Goal: Information Seeking & Learning: Learn about a topic

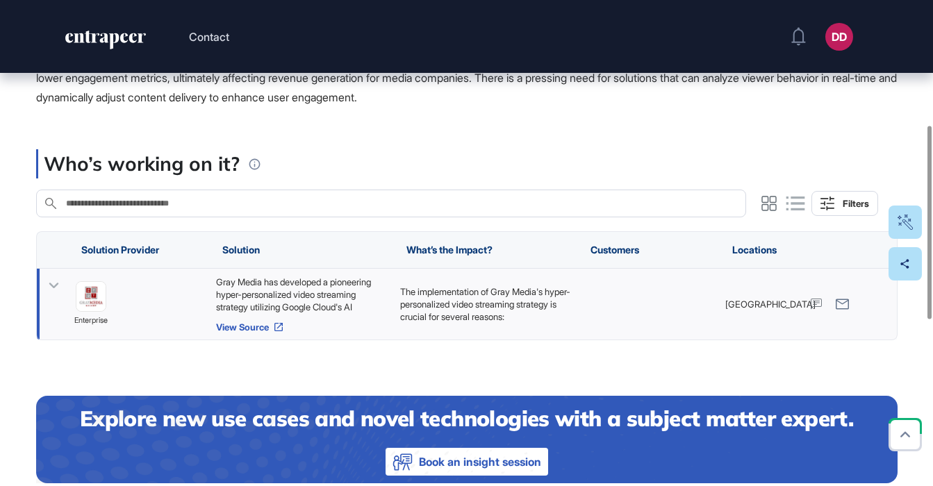
scroll to position [327, 0]
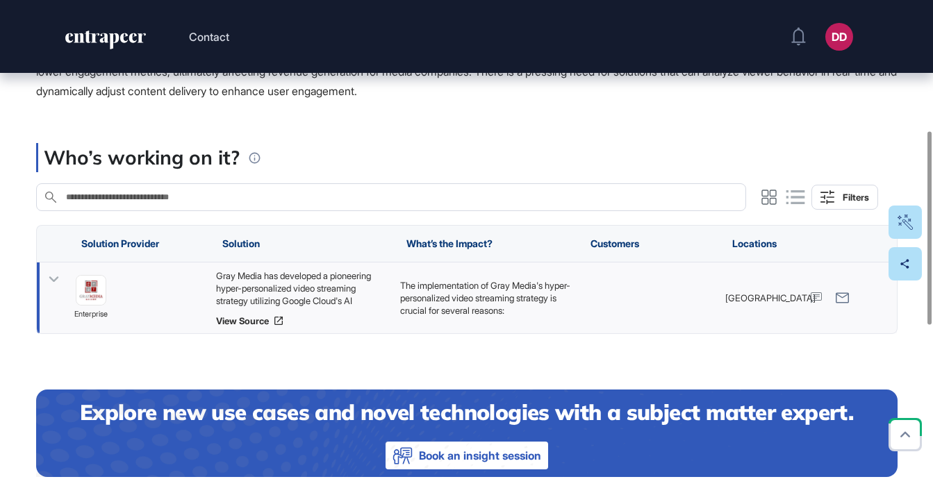
click at [54, 277] on icon at bounding box center [54, 280] width 20 height 20
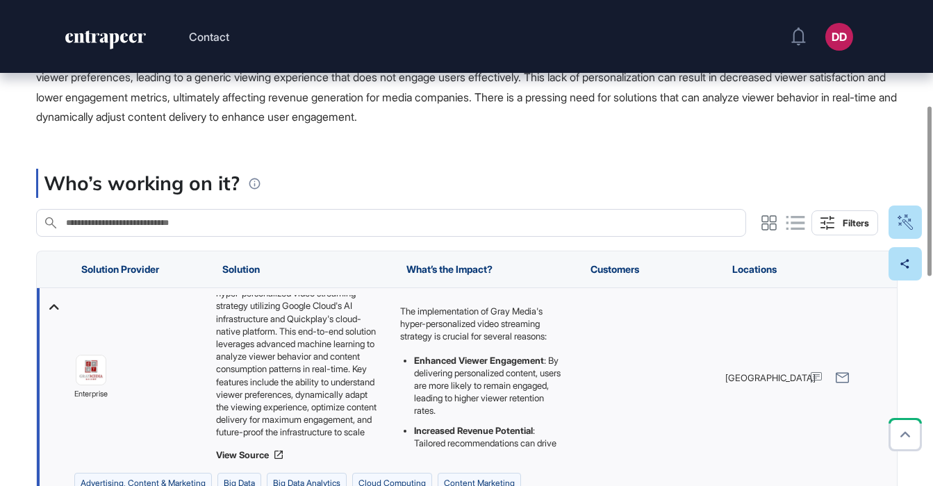
scroll to position [19, 0]
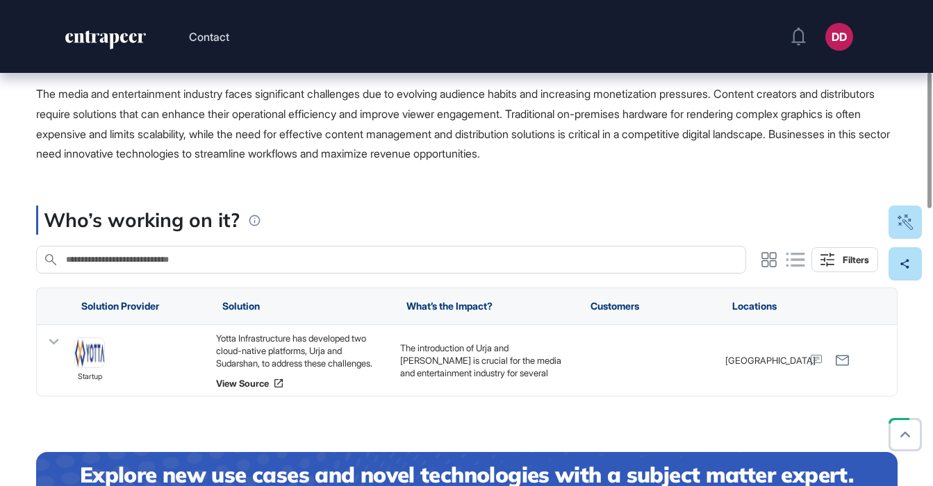
scroll to position [269, 0]
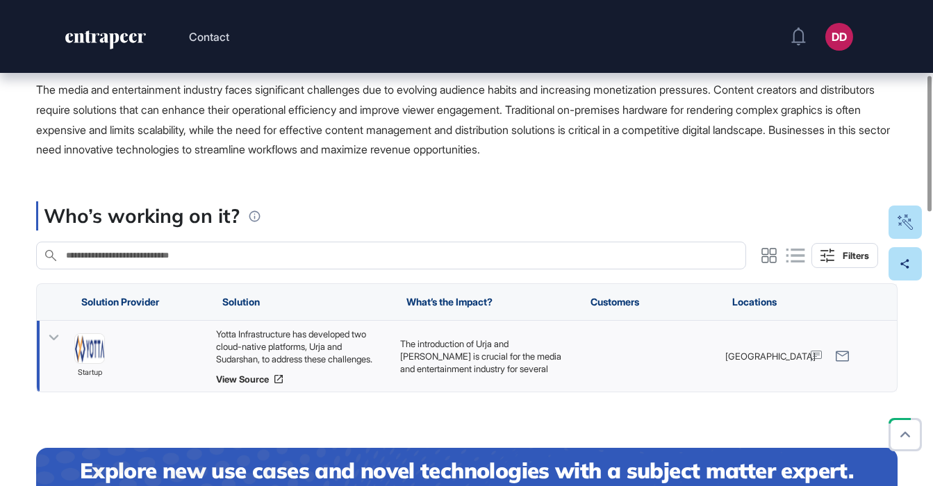
click at [52, 336] on icon at bounding box center [54, 338] width 20 height 20
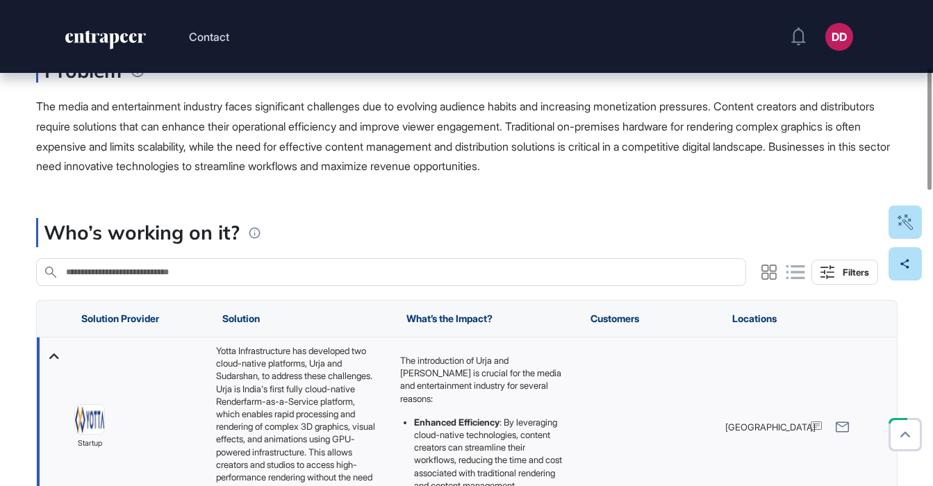
scroll to position [312, 0]
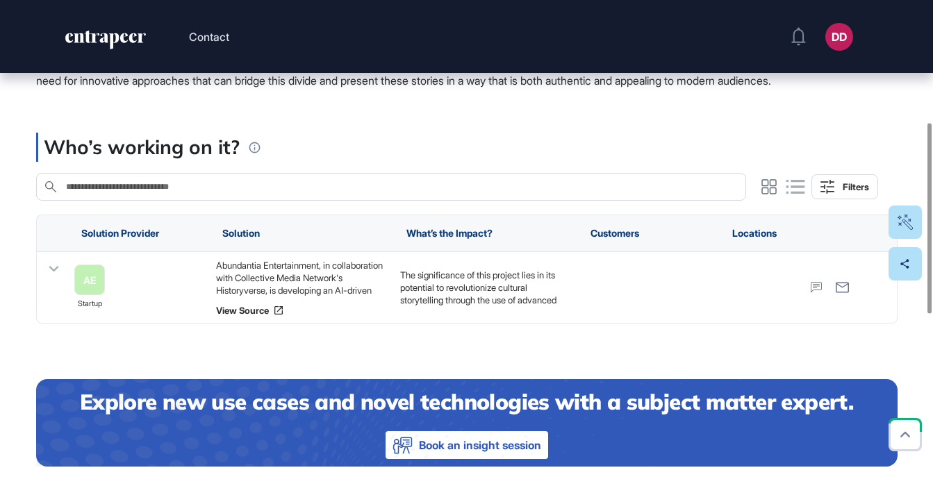
scroll to position [343, 0]
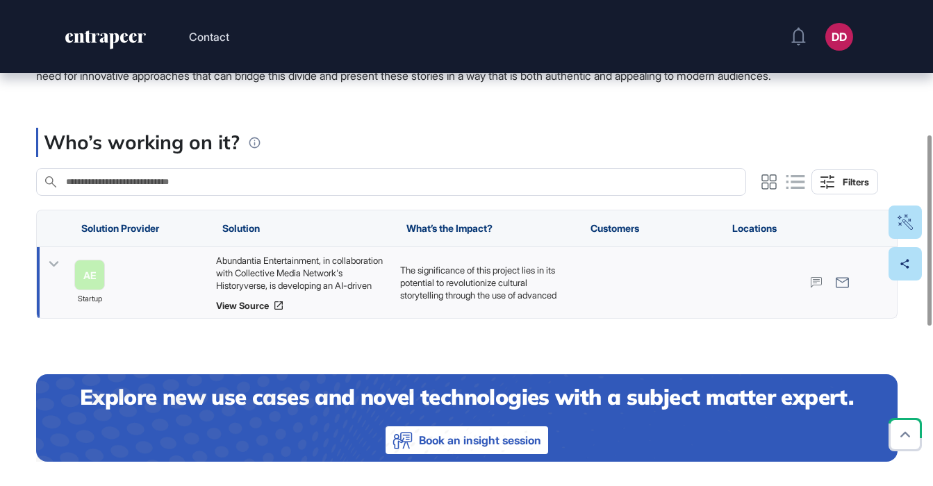
click at [48, 274] on icon at bounding box center [54, 264] width 20 height 20
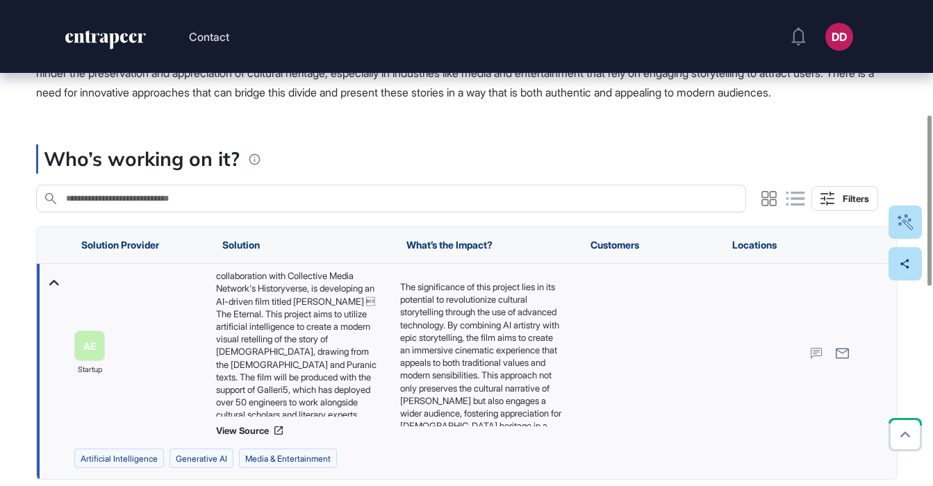
scroll to position [0, 0]
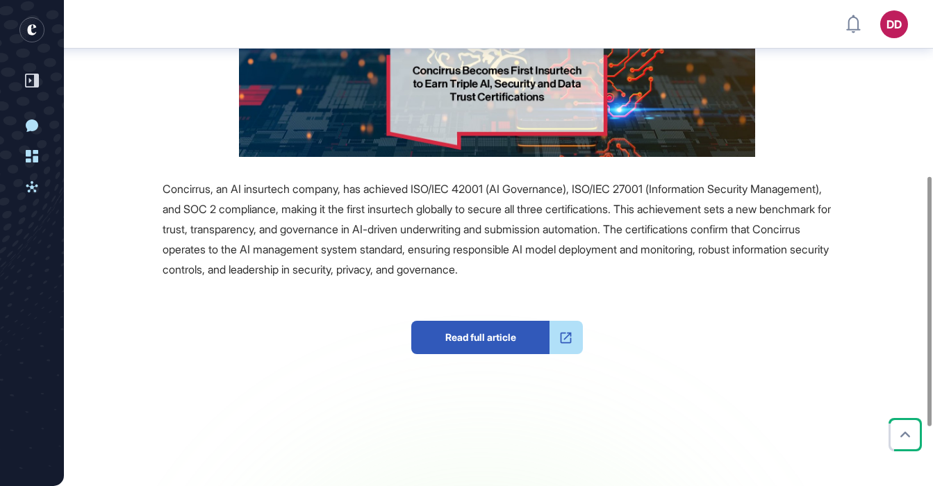
scroll to position [377, 0]
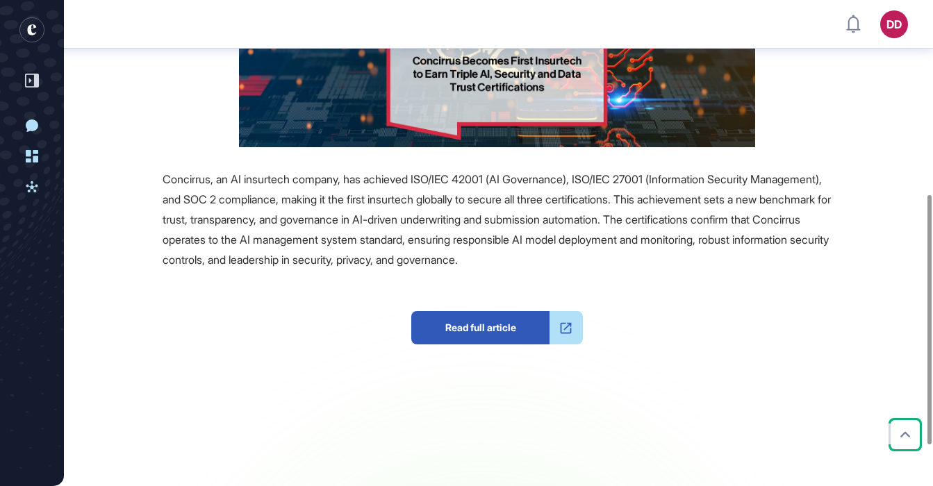
click at [774, 261] on div "Concirrus, an AI insurtech company, has achieved ISO/IEC 42001 (AI Governance),…" at bounding box center [497, 220] width 669 height 100
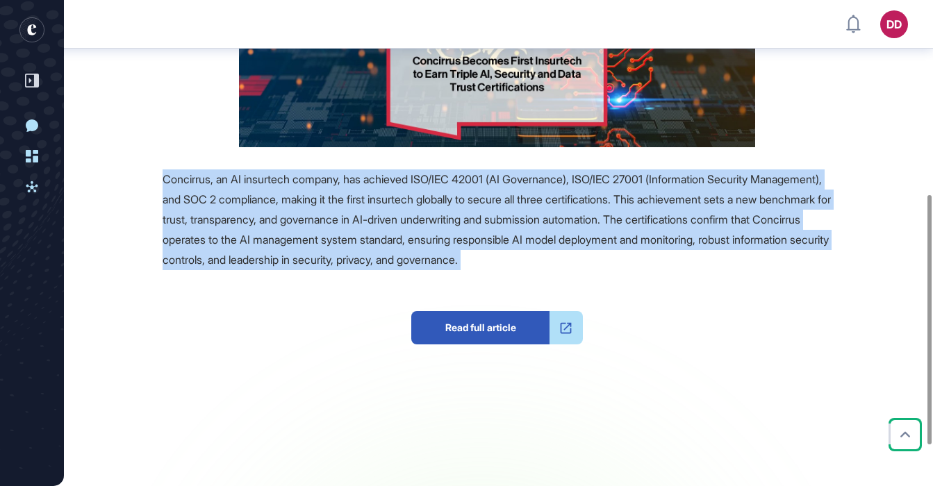
drag, startPoint x: 774, startPoint y: 261, endPoint x: 165, endPoint y: 181, distance: 613.8
click at [165, 181] on div "Concirrus, an AI insurtech company, has achieved ISO/IEC 42001 (AI Governance),…" at bounding box center [497, 220] width 669 height 100
copy span "Concirrus, an AI insurtech company, has achieved ISO/IEC 42001 (AI Governance),…"
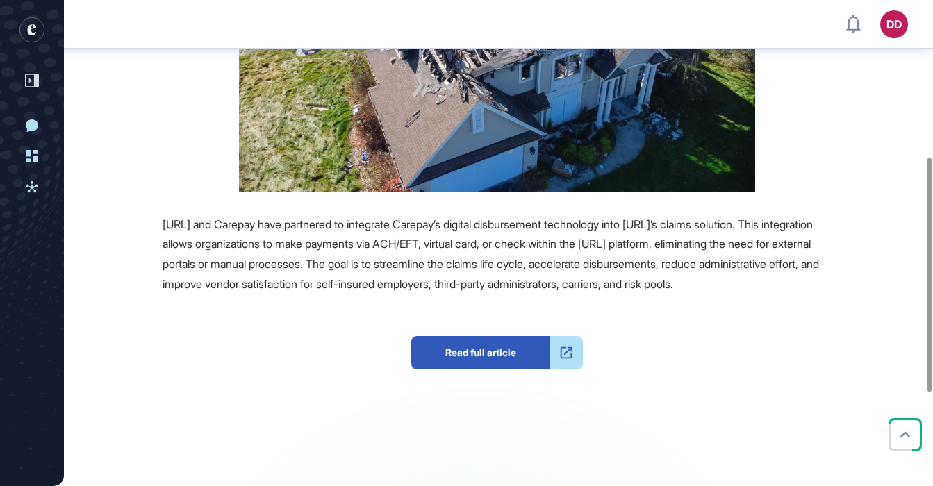
scroll to position [305, 0]
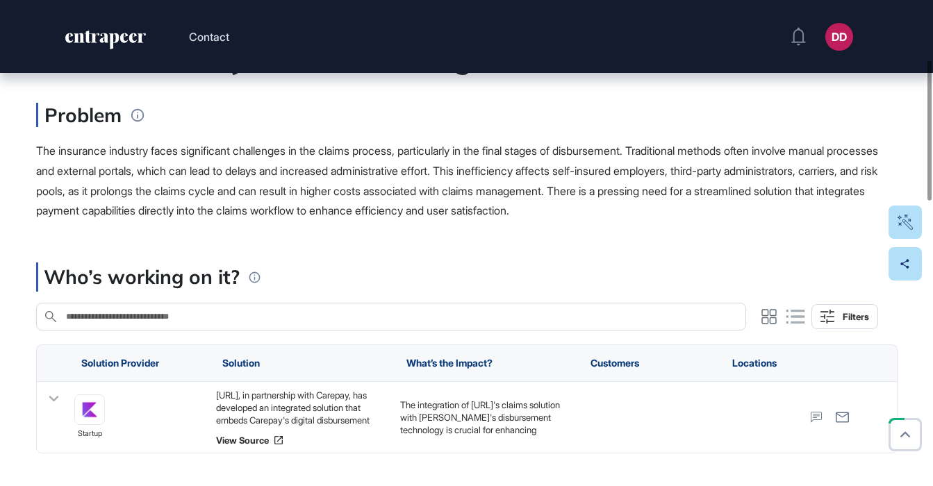
scroll to position [220, 0]
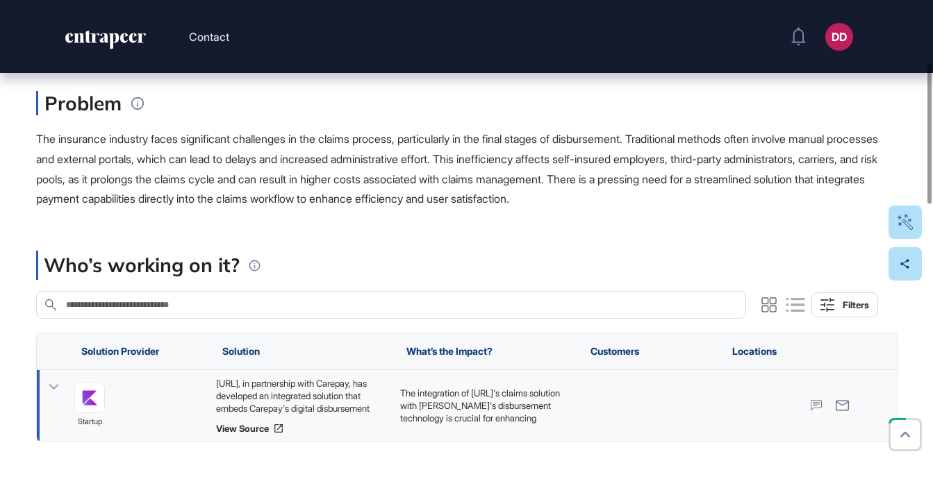
click at [52, 385] on icon at bounding box center [54, 387] width 20 height 20
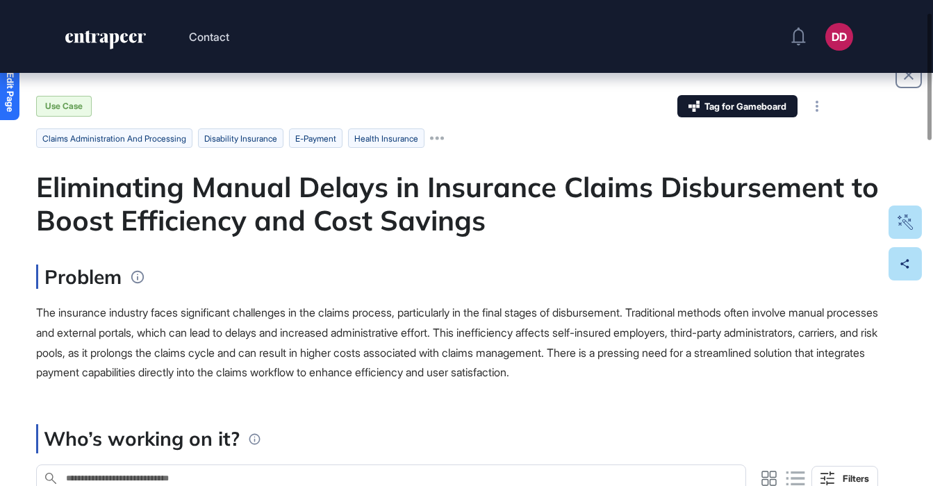
scroll to position [47, 0]
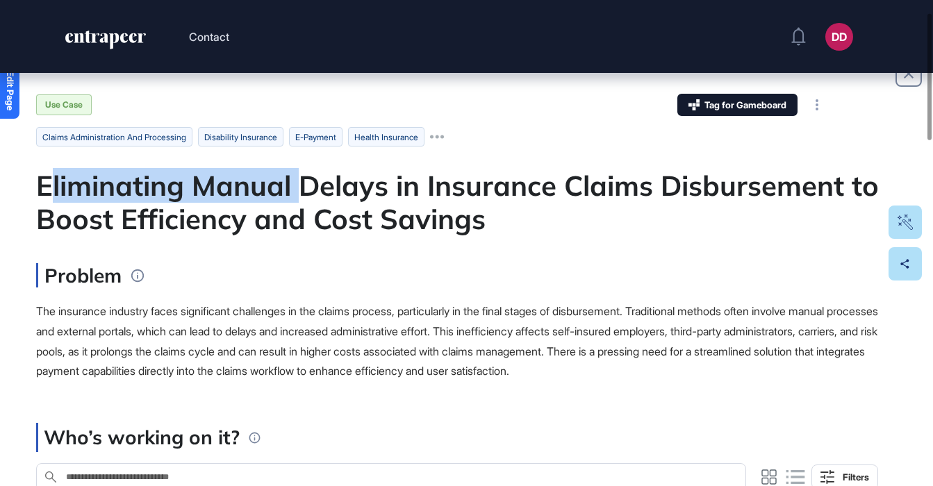
drag, startPoint x: 46, startPoint y: 186, endPoint x: 299, endPoint y: 186, distance: 252.9
click at [299, 186] on div "Eliminating Manual Delays in Insurance Claims Disbursement to Boost Efficiency …" at bounding box center [467, 202] width 862 height 67
click at [298, 186] on div "Eliminating Manual Delays in Insurance Claims Disbursement to Boost Efficiency …" at bounding box center [467, 202] width 862 height 67
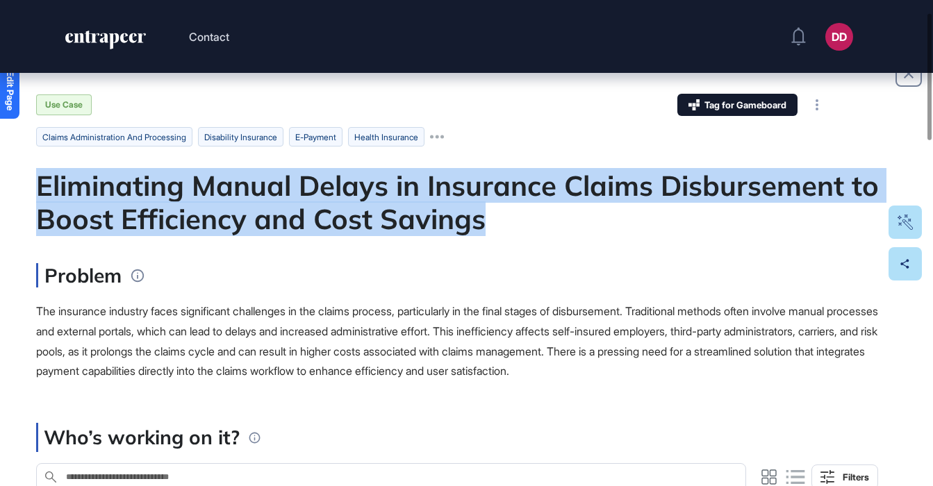
drag, startPoint x: 38, startPoint y: 185, endPoint x: 637, endPoint y: 206, distance: 600.0
click at [637, 206] on div "Eliminating Manual Delays in Insurance Claims Disbursement to Boost Efficiency …" at bounding box center [467, 202] width 862 height 67
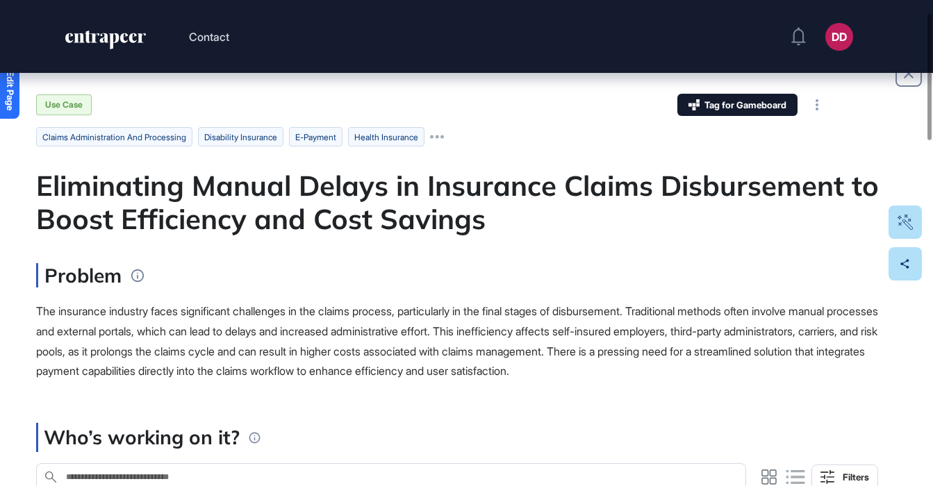
click at [396, 192] on div "Eliminating Manual Delays in Insurance Claims Disbursement to Boost Efficiency …" at bounding box center [467, 202] width 862 height 67
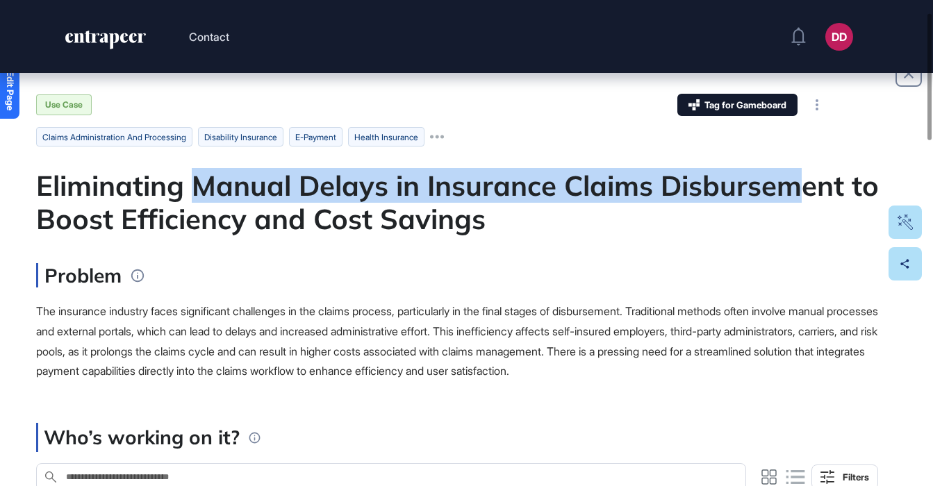
drag, startPoint x: 190, startPoint y: 183, endPoint x: 810, endPoint y: 197, distance: 620.7
click at [810, 197] on div "Eliminating Manual Delays in Insurance Claims Disbursement to Boost Efficiency …" at bounding box center [467, 202] width 862 height 67
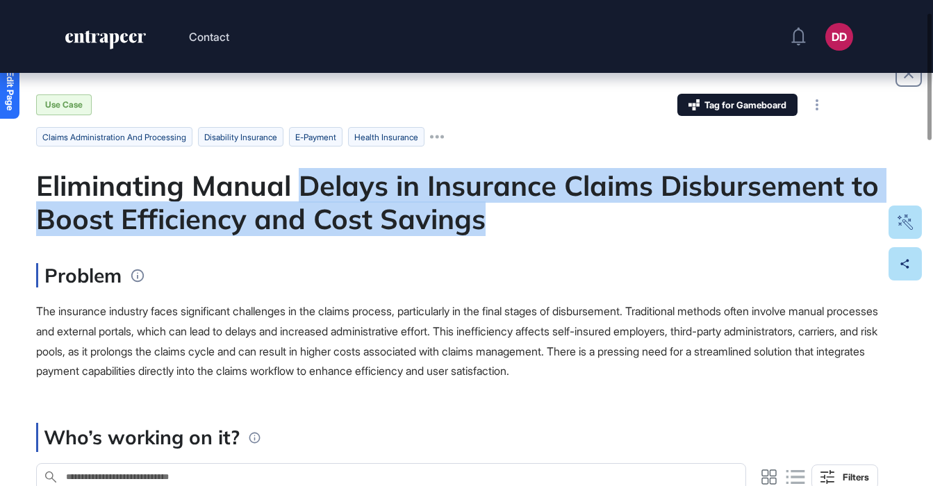
drag, startPoint x: 298, startPoint y: 200, endPoint x: 653, endPoint y: 203, distance: 355.1
click at [653, 203] on div "Eliminating Manual Delays in Insurance Claims Disbursement to Boost Efficiency …" at bounding box center [467, 202] width 862 height 67
click at [655, 203] on div "Eliminating Manual Delays in Insurance Claims Disbursement to Boost Efficiency …" at bounding box center [467, 202] width 862 height 67
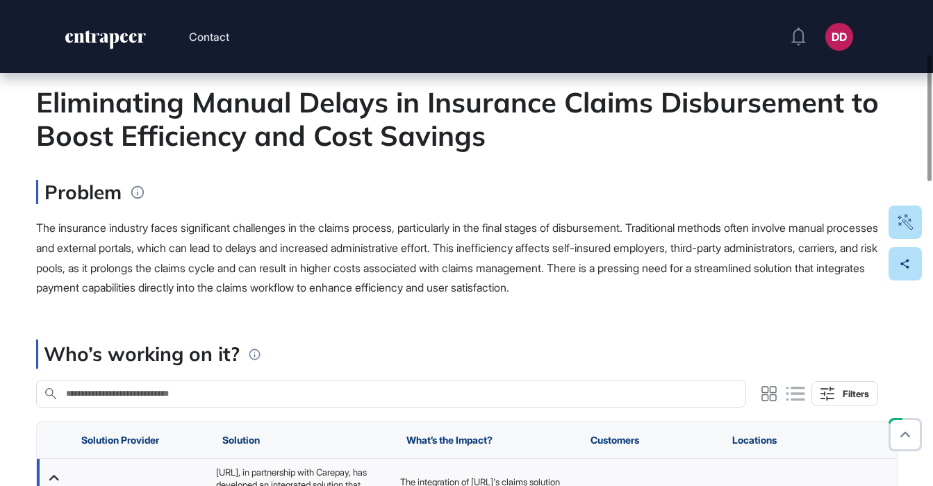
scroll to position [130, 0]
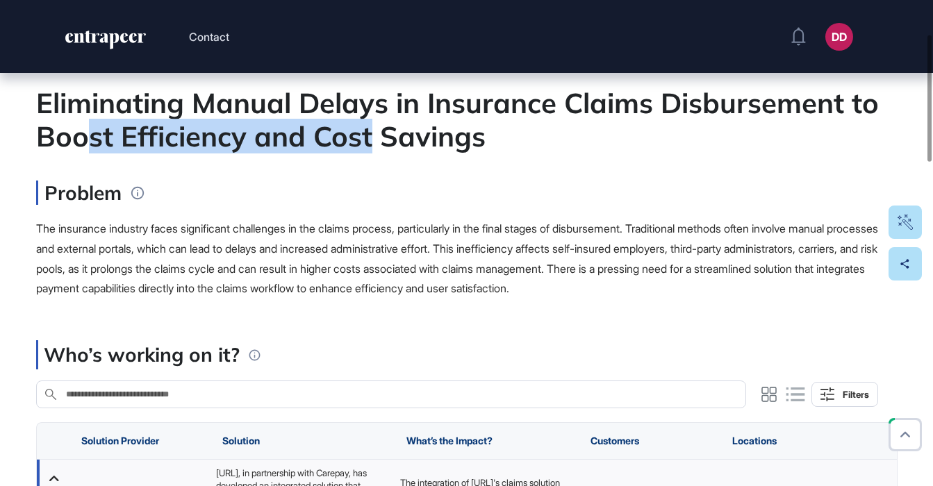
drag, startPoint x: 85, startPoint y: 142, endPoint x: 368, endPoint y: 142, distance: 283.5
click at [370, 142] on div "Eliminating Manual Delays in Insurance Claims Disbursement to Boost Efficiency …" at bounding box center [467, 119] width 862 height 67
click at [368, 142] on div "Eliminating Manual Delays in Insurance Claims Disbursement to Boost Efficiency …" at bounding box center [467, 119] width 862 height 67
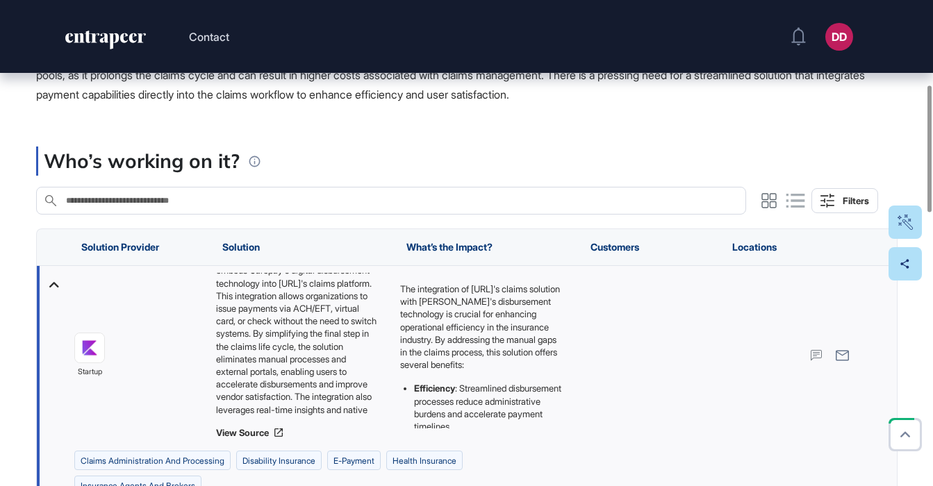
scroll to position [44, 0]
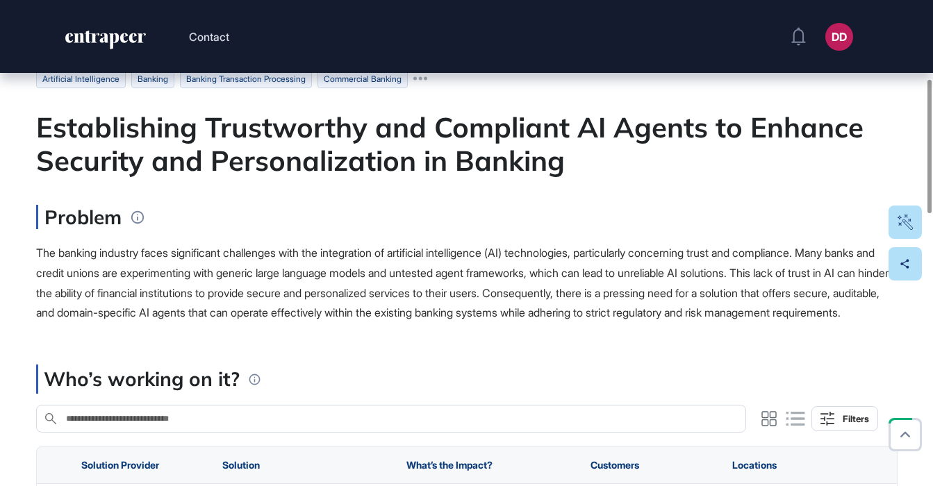
scroll to position [286, 0]
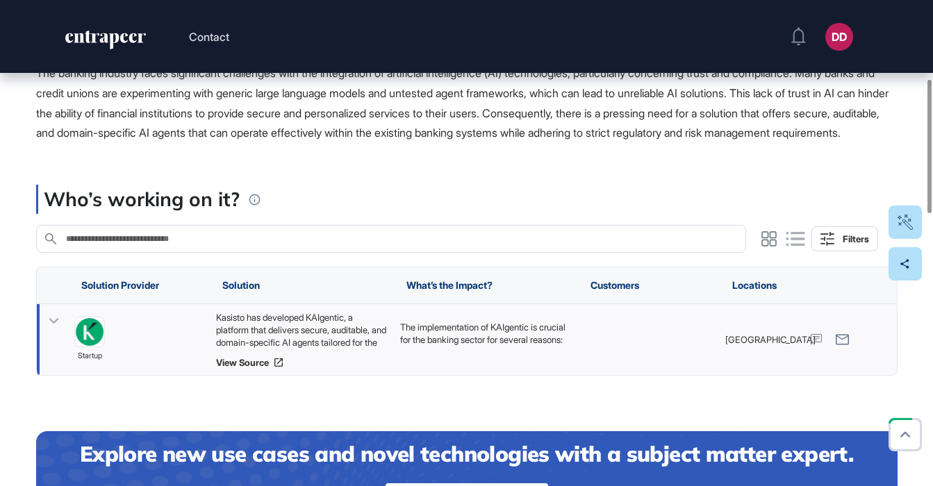
click at [53, 331] on icon at bounding box center [54, 321] width 20 height 20
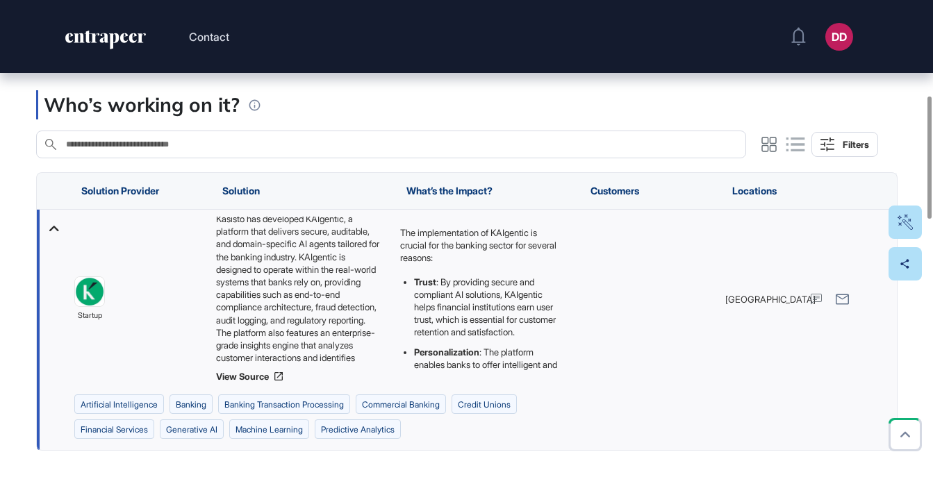
scroll to position [0, 0]
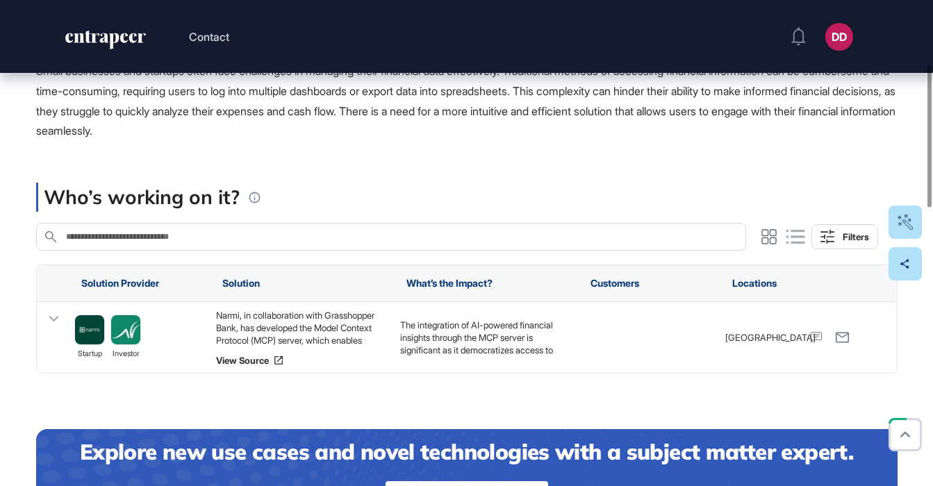
scroll to position [205, 0]
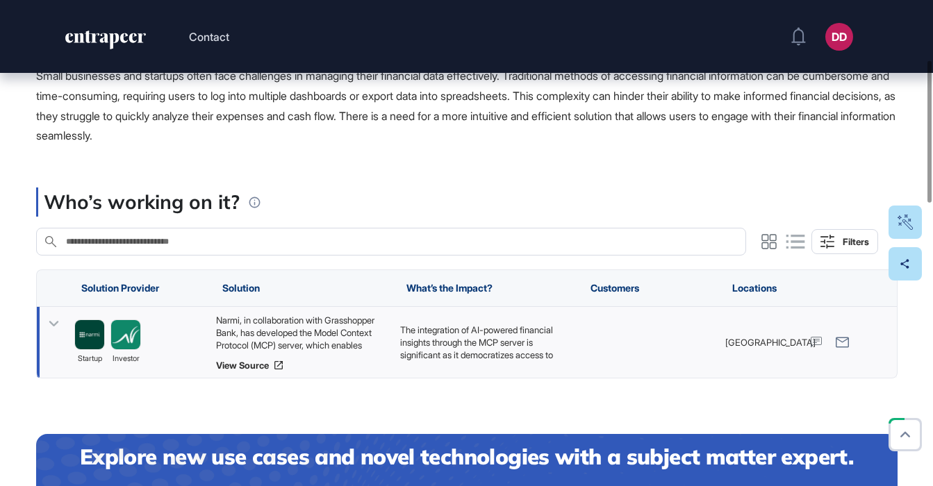
click at [59, 325] on icon at bounding box center [54, 324] width 20 height 20
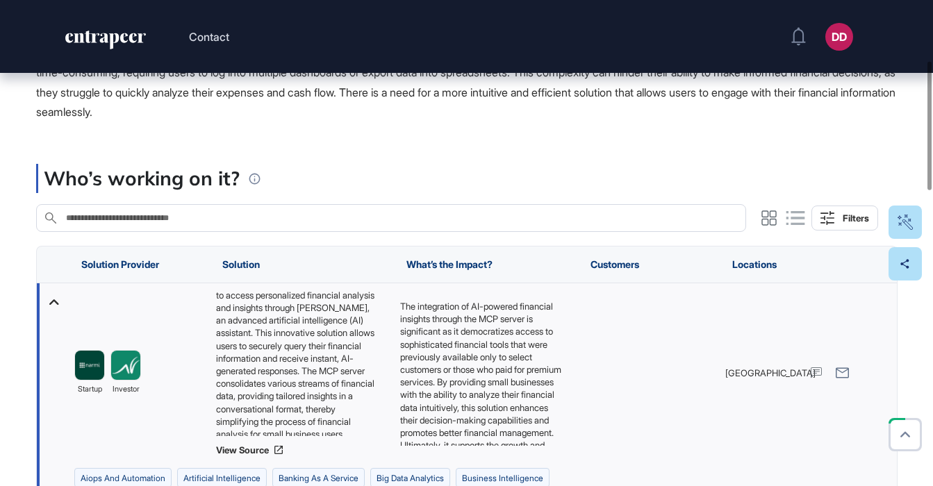
scroll to position [47, 0]
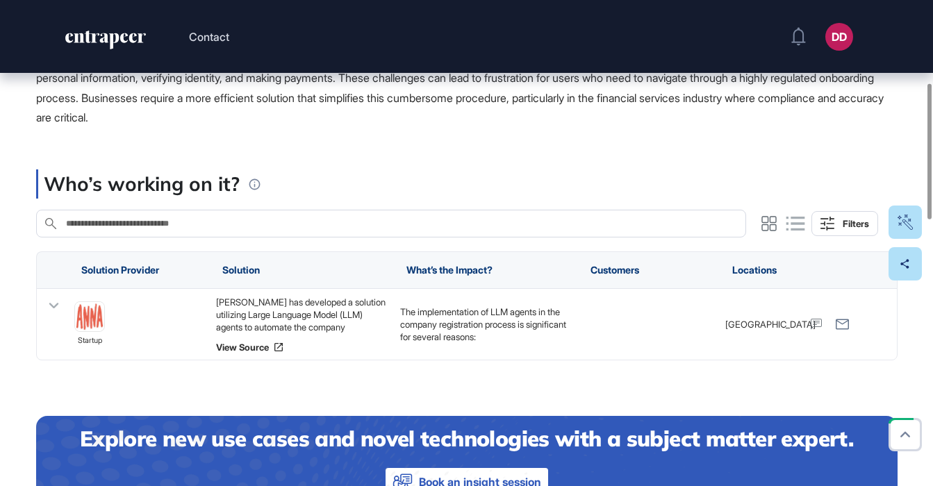
scroll to position [320, 0]
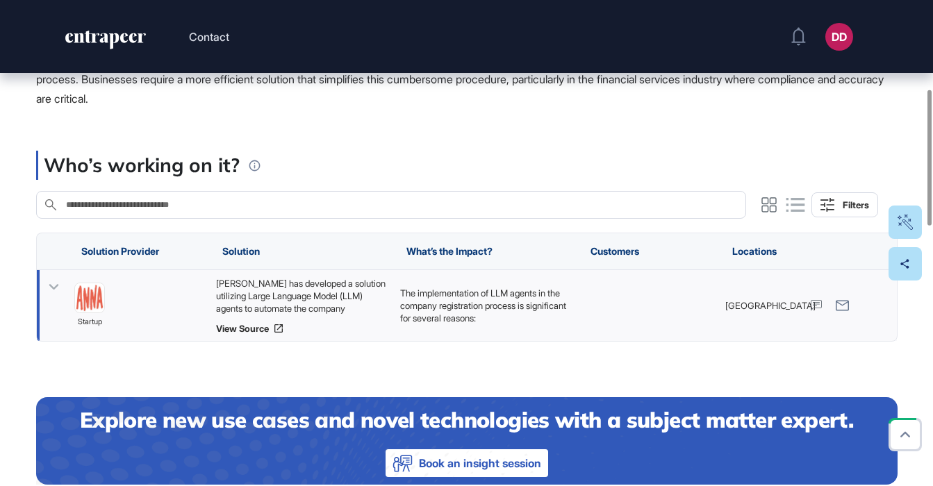
click at [54, 287] on icon at bounding box center [54, 287] width 20 height 20
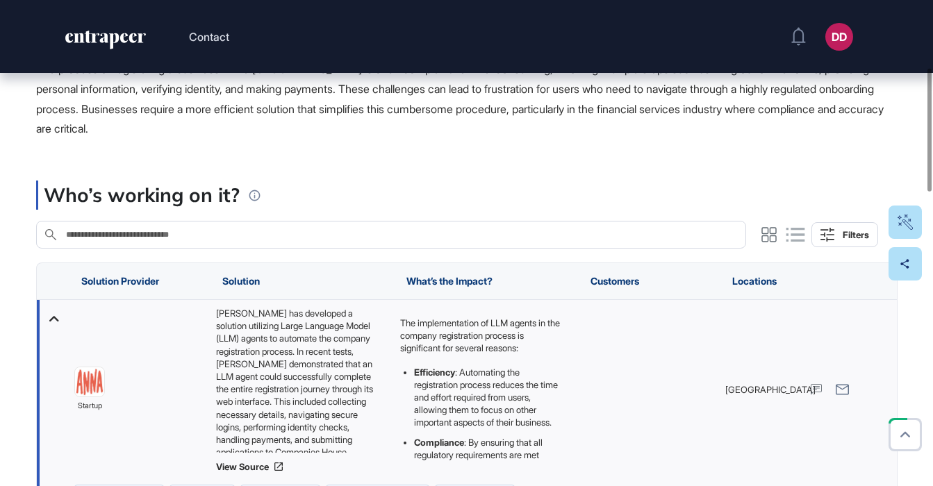
scroll to position [290, 0]
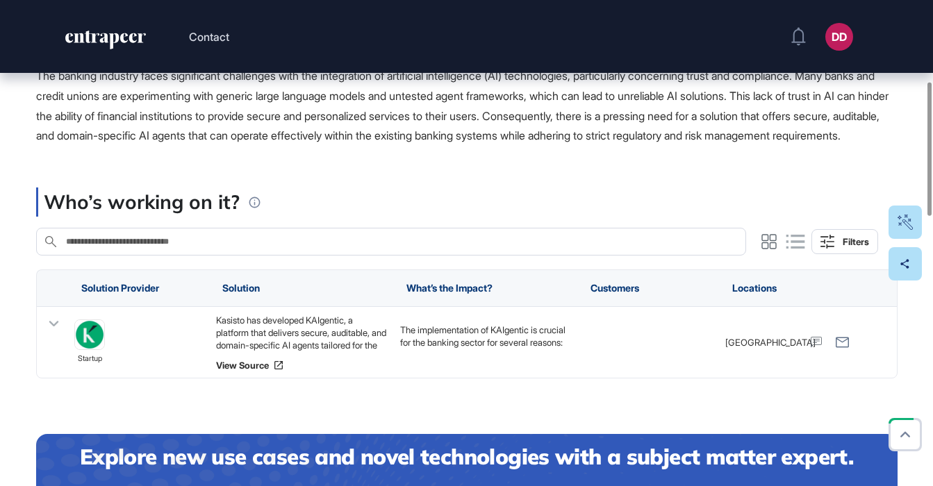
scroll to position [295, 0]
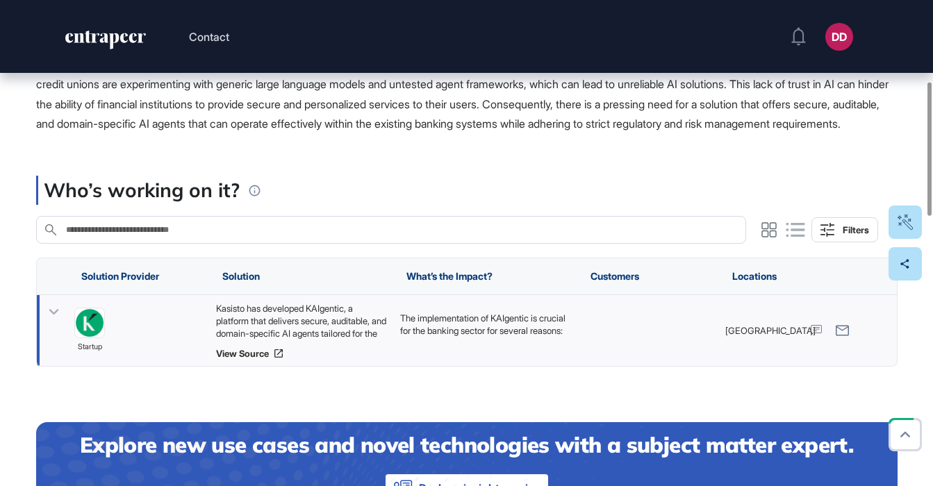
click at [54, 322] on icon at bounding box center [54, 312] width 20 height 20
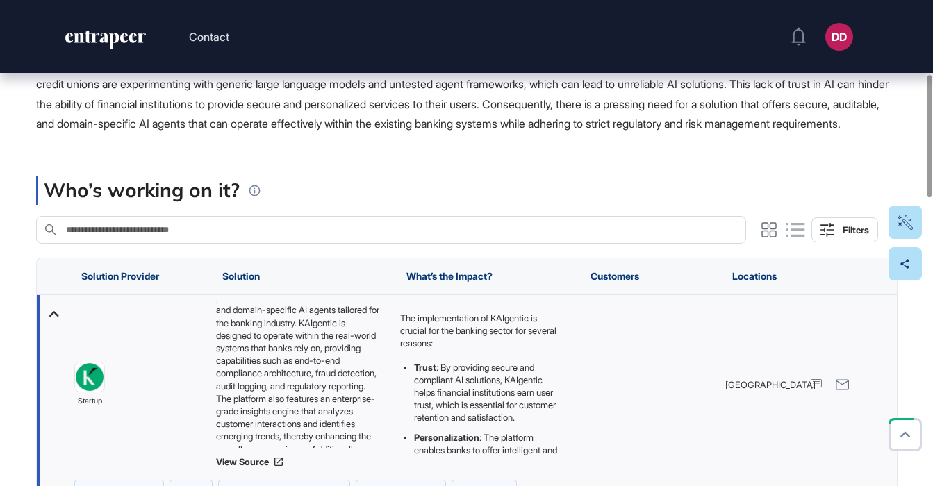
scroll to position [0, 0]
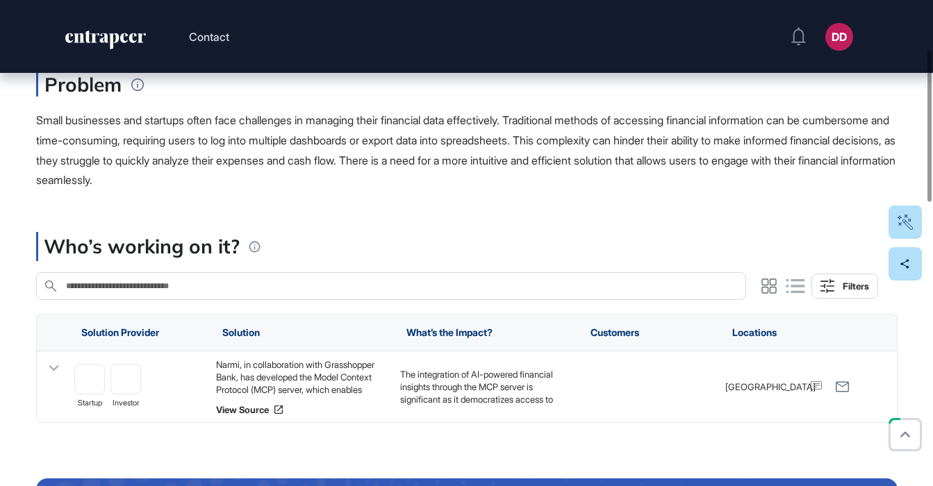
scroll to position [161, 0]
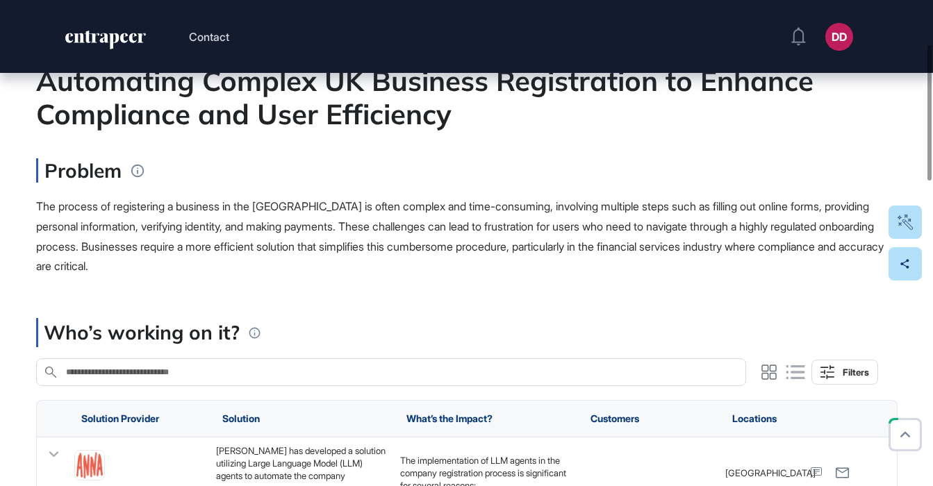
scroll to position [170, 0]
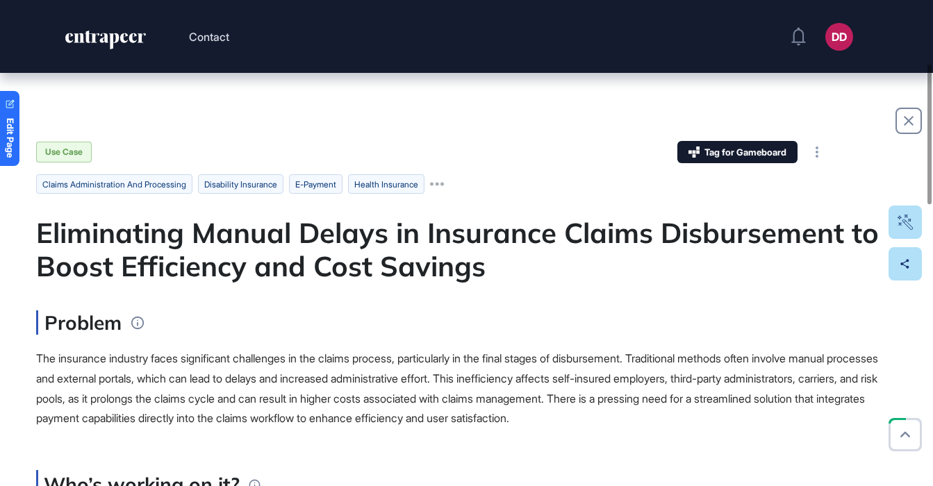
scroll to position [222, 0]
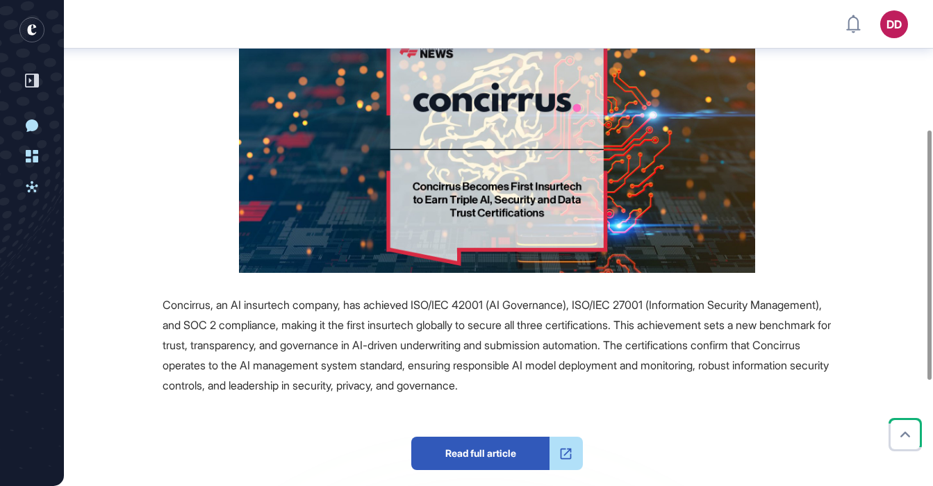
scroll to position [341, 0]
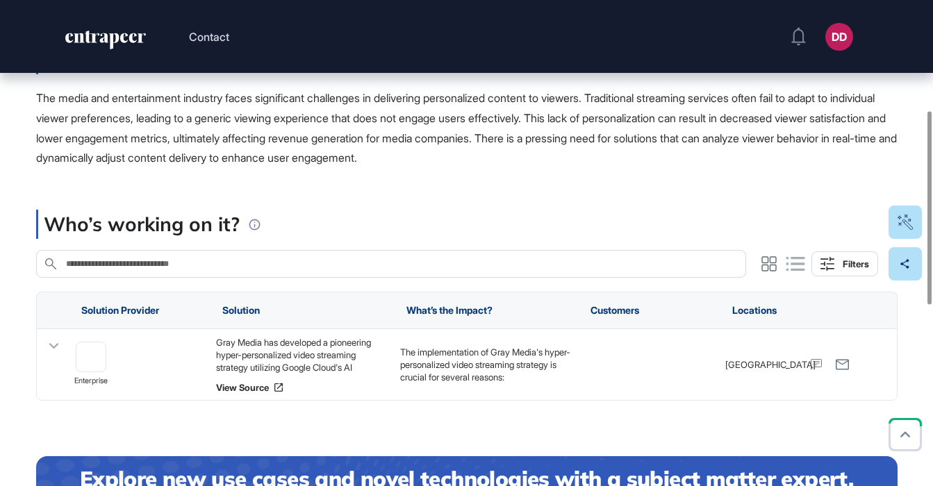
scroll to position [279, 0]
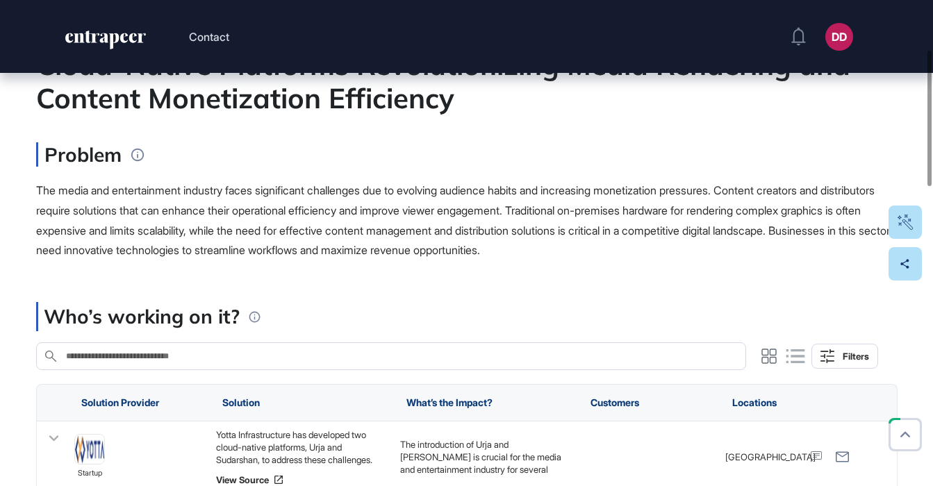
scroll to position [183, 0]
